Goal: Transaction & Acquisition: Obtain resource

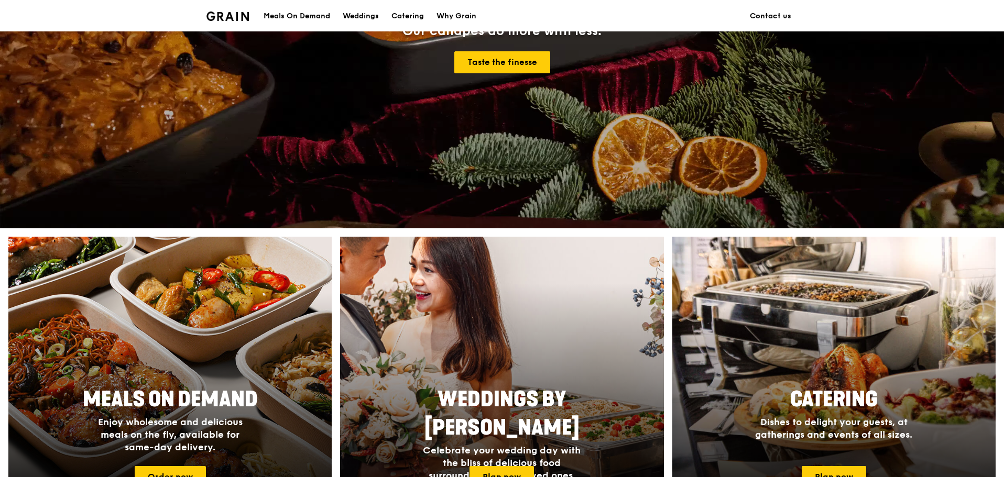
scroll to position [419, 0]
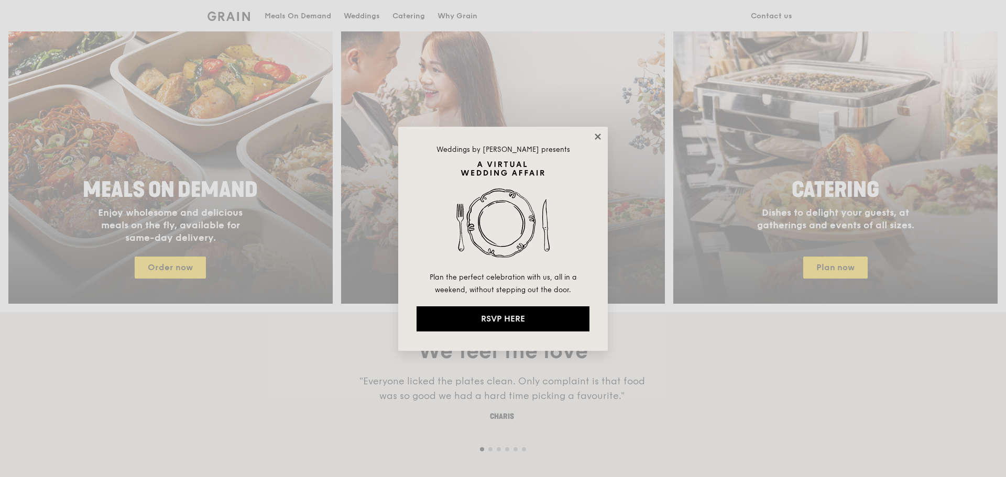
click at [594, 139] on icon at bounding box center [597, 136] width 9 height 9
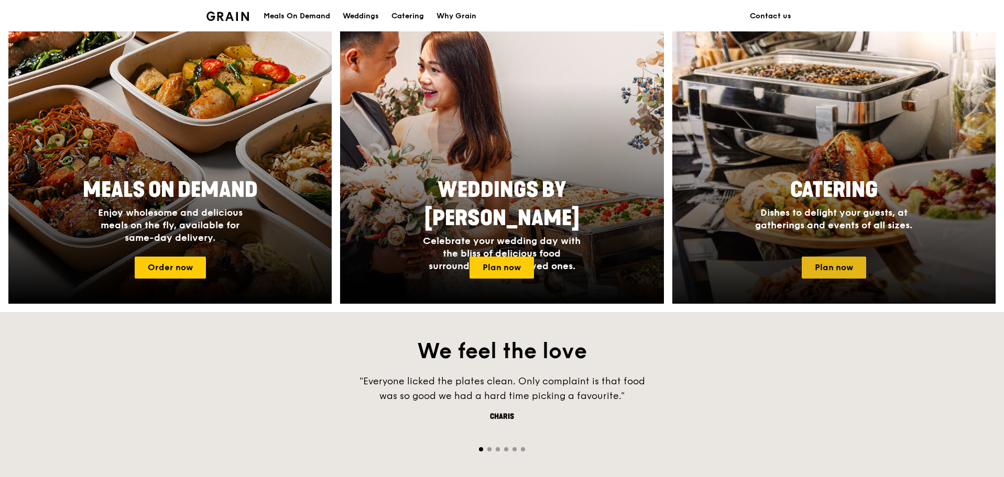
click at [842, 265] on link "Plan now" at bounding box center [834, 268] width 64 height 22
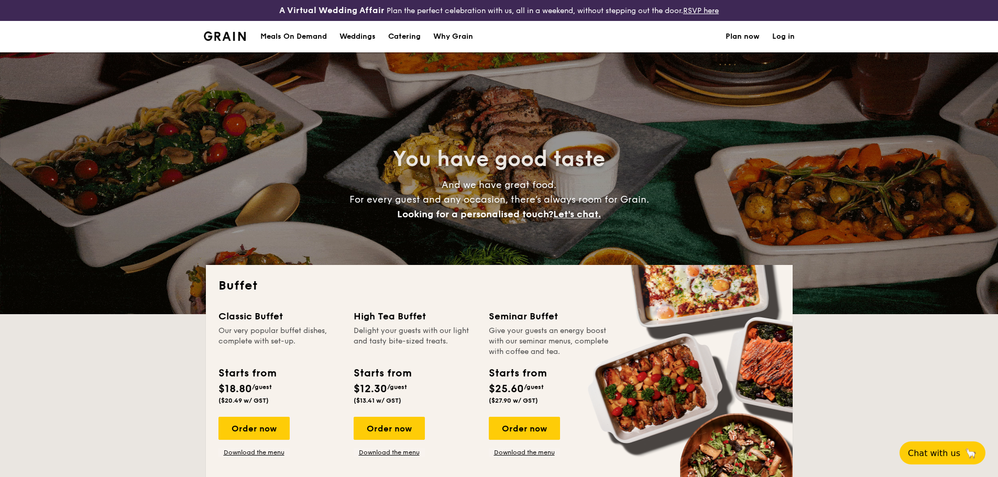
select select
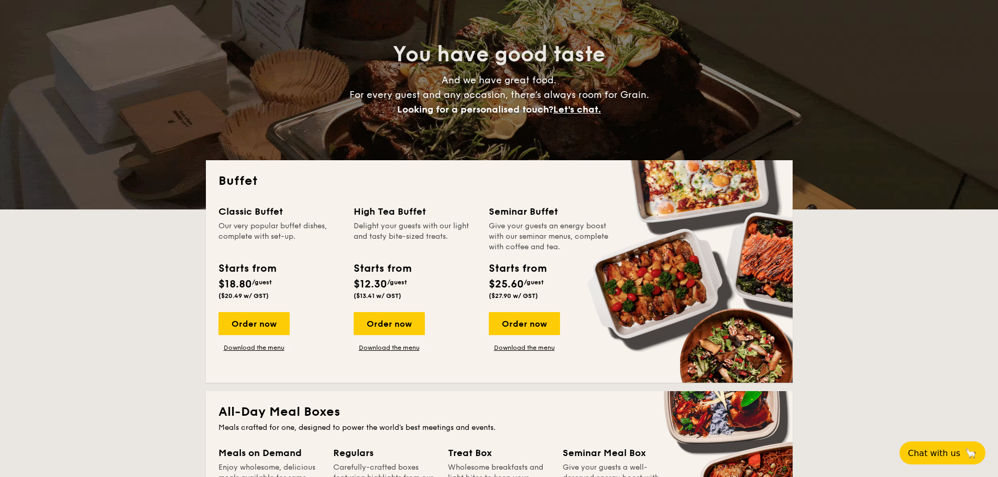
scroll to position [157, 0]
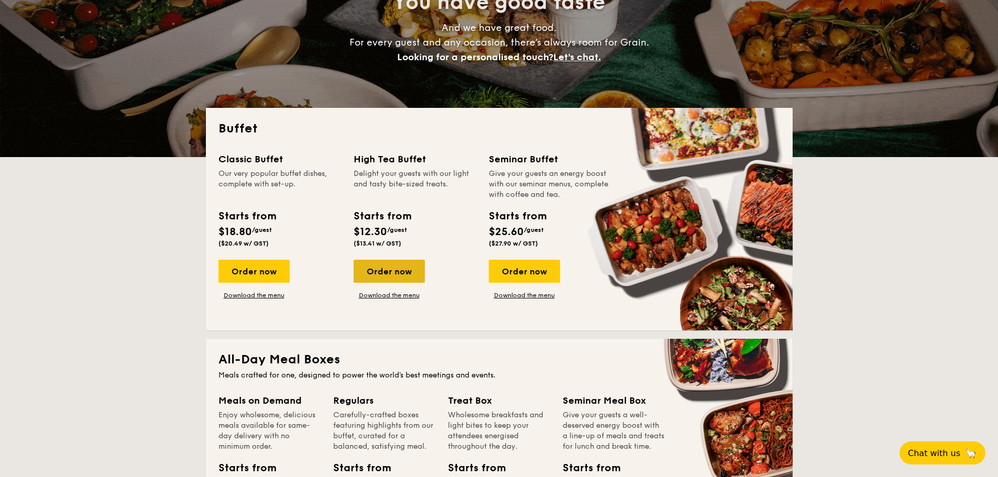
click at [404, 274] on div "Order now" at bounding box center [389, 271] width 71 height 23
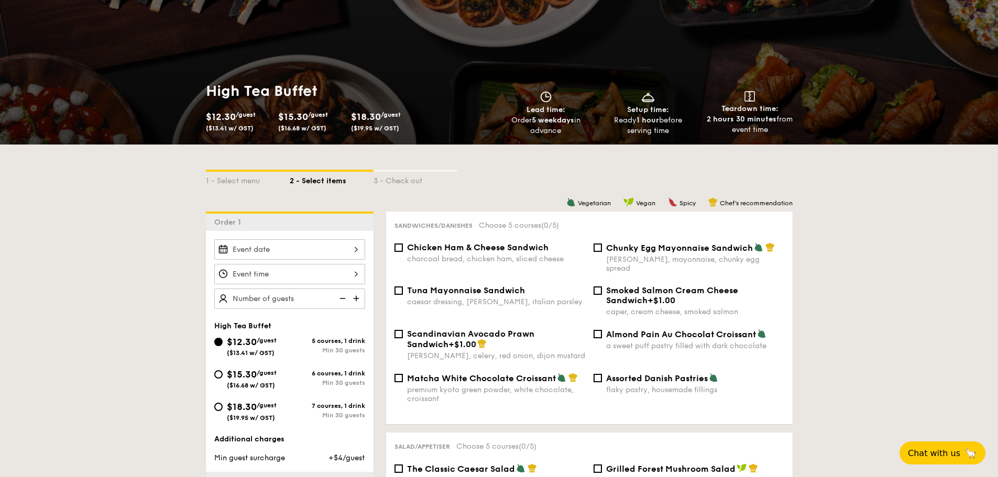
scroll to position [210, 0]
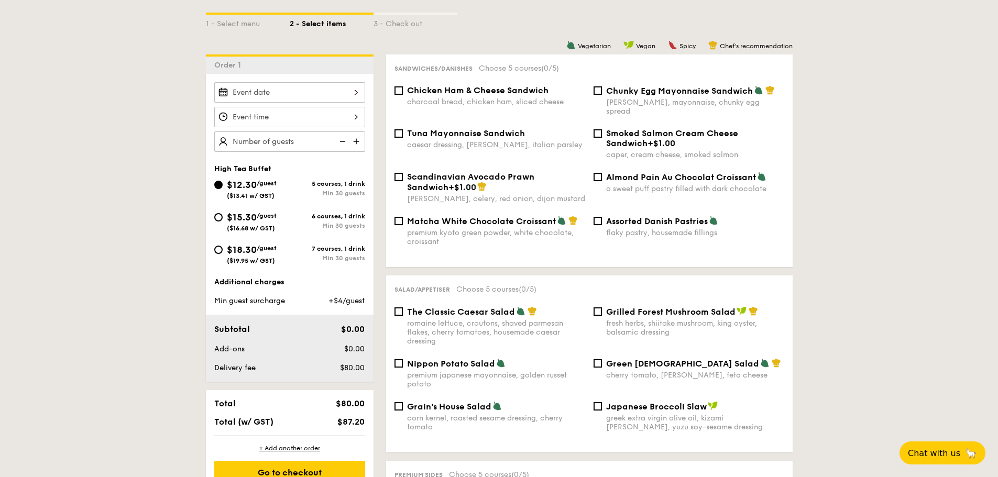
scroll to position [314, 0]
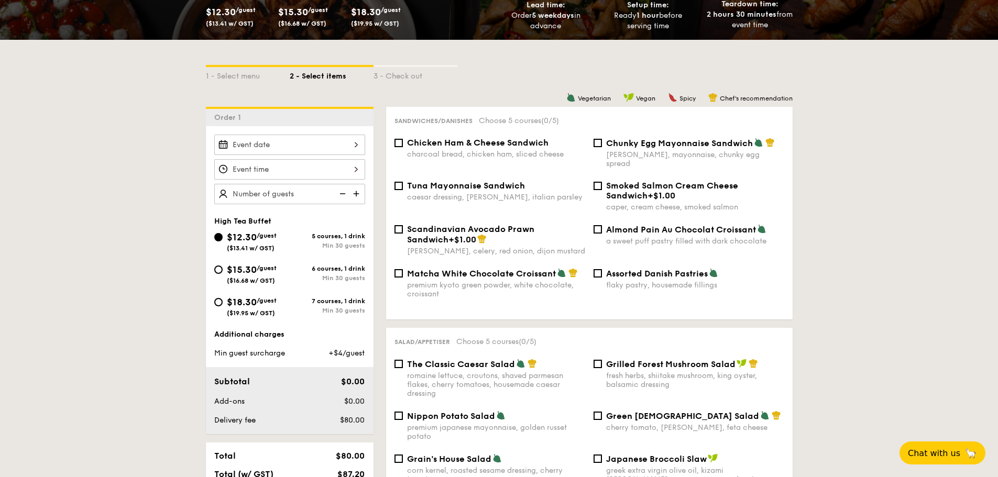
select select
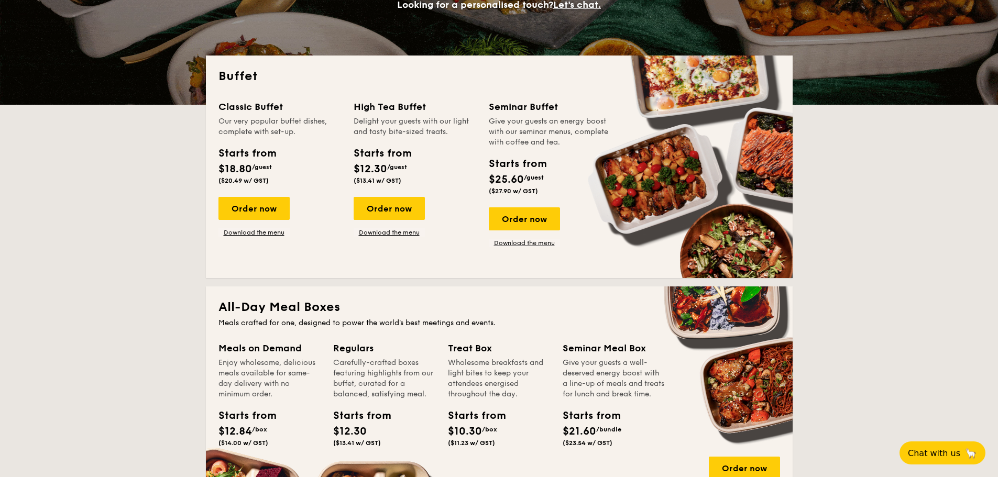
scroll to position [178, 0]
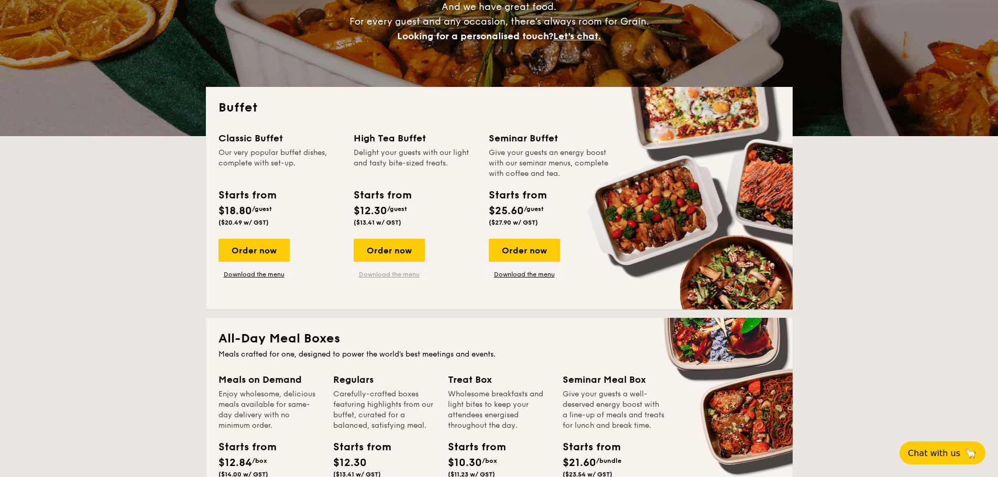
click at [392, 277] on link "Download the menu" at bounding box center [389, 274] width 71 height 8
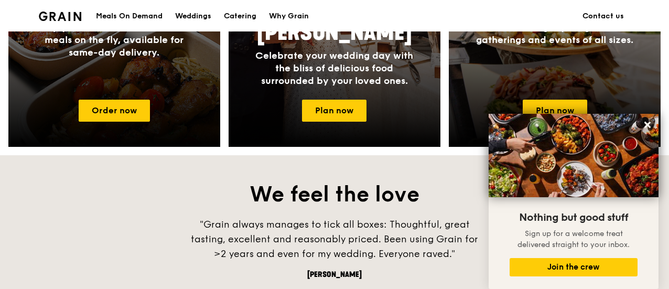
scroll to position [604, 0]
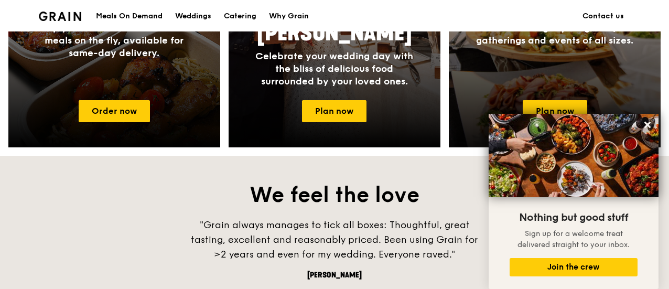
click at [479, 92] on div "Catering Dishes to delight your guests, at gatherings and events of all sizes." at bounding box center [555, 39] width 212 height 105
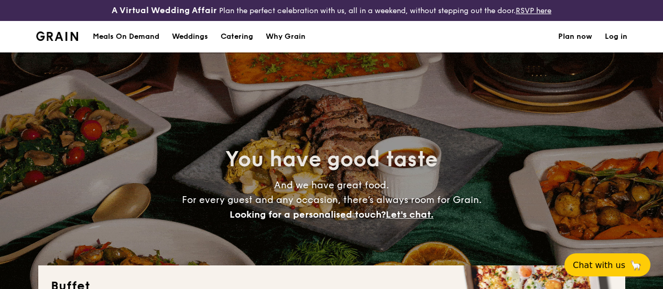
select select
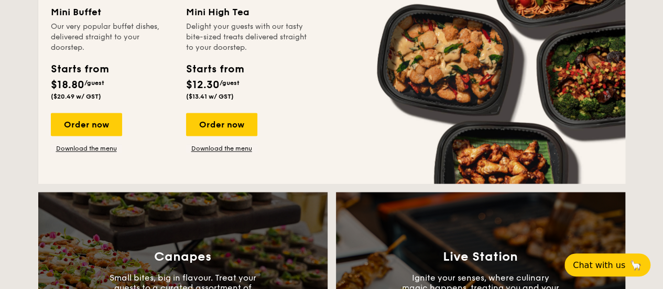
scroll to position [769, 0]
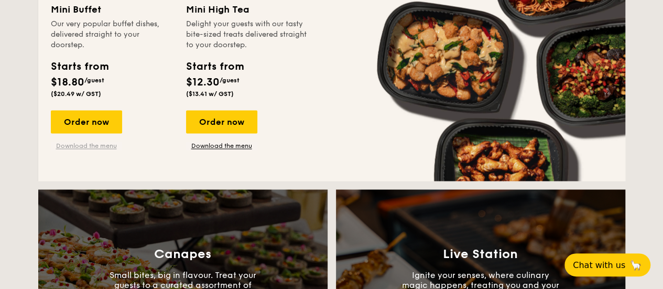
click at [94, 150] on link "Download the menu" at bounding box center [86, 145] width 71 height 8
